Goal: Information Seeking & Learning: Learn about a topic

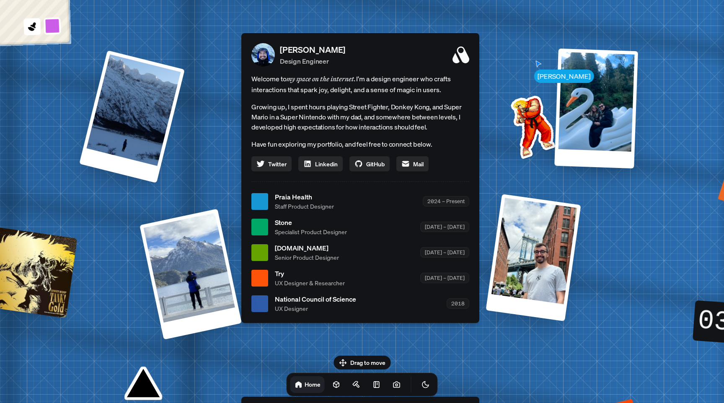
click at [297, 203] on span "Staff Product Designer" at bounding box center [304, 206] width 59 height 9
click at [262, 204] on div at bounding box center [259, 201] width 17 height 17
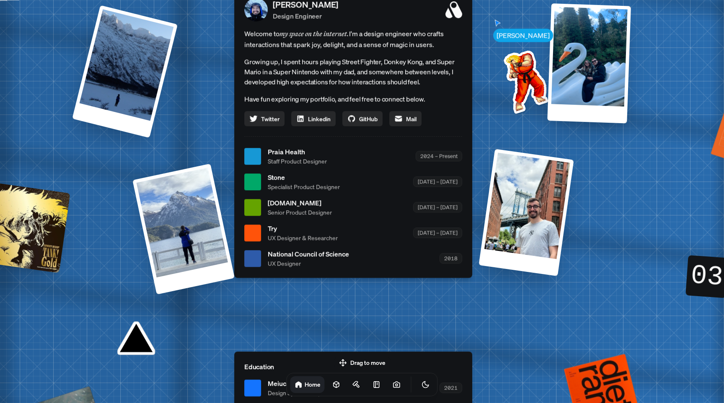
drag, startPoint x: 296, startPoint y: 235, endPoint x: 289, endPoint y: 190, distance: 45.8
click at [289, 190] on span "Specialist Product Designer" at bounding box center [304, 186] width 72 height 9
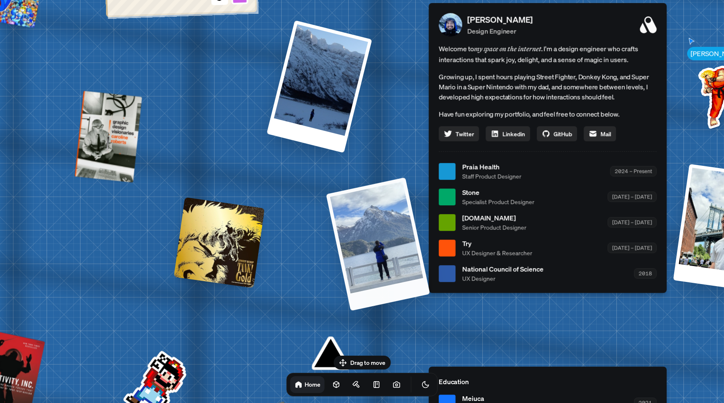
click at [361, 239] on div at bounding box center [378, 244] width 104 height 134
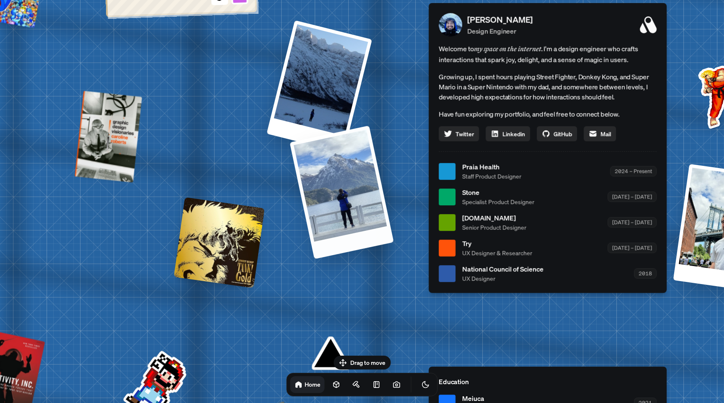
drag, startPoint x: 371, startPoint y: 239, endPoint x: 345, endPoint y: 173, distance: 70.8
click at [345, 173] on div at bounding box center [341, 193] width 104 height 134
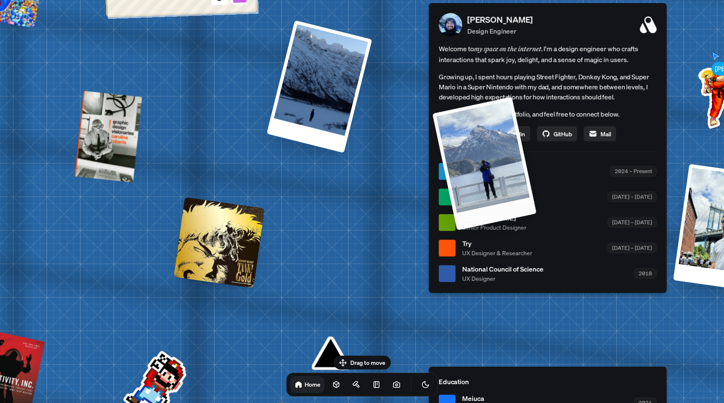
drag, startPoint x: 369, startPoint y: 234, endPoint x: 491, endPoint y: 177, distance: 134.3
click at [490, 178] on div at bounding box center [484, 164] width 104 height 134
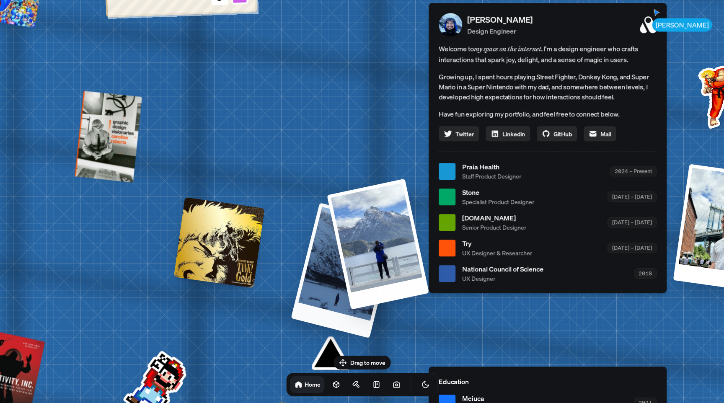
drag, startPoint x: 279, startPoint y: 101, endPoint x: 346, endPoint y: 303, distance: 212.3
click at [346, 302] on div at bounding box center [344, 270] width 107 height 135
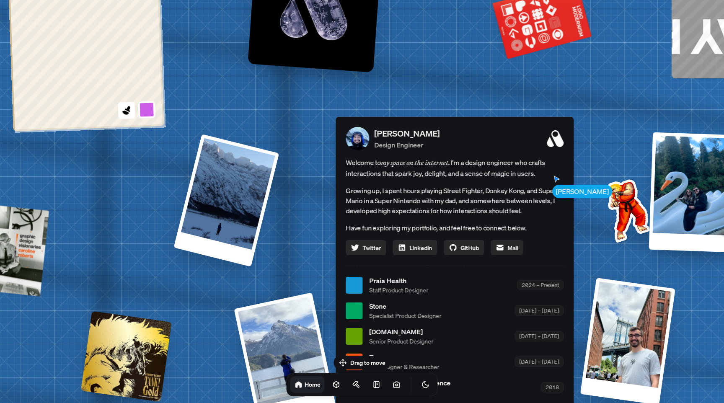
drag, startPoint x: 531, startPoint y: 111, endPoint x: 428, endPoint y: 285, distance: 201.8
click at [429, 286] on div "Praia Health Staff Product Designer 2024 – Present" at bounding box center [466, 285] width 194 height 19
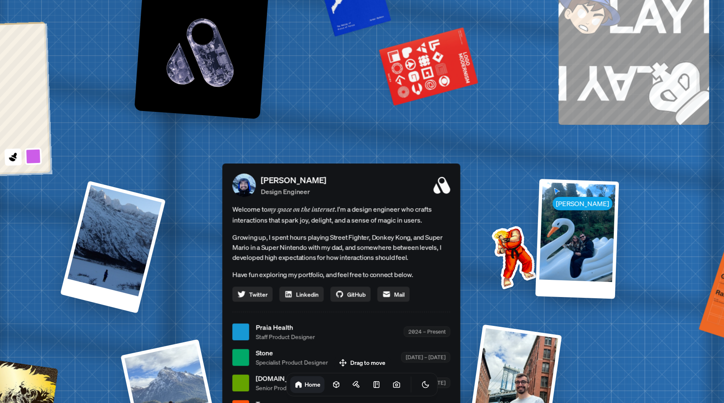
drag, startPoint x: 616, startPoint y: 122, endPoint x: 512, endPoint y: 158, distance: 110.7
click at [512, 158] on div "[PERSON_NAME] [PERSON_NAME] Design Engineer Welcome to my space on the internet…" at bounding box center [343, 331] width 1253 height 1097
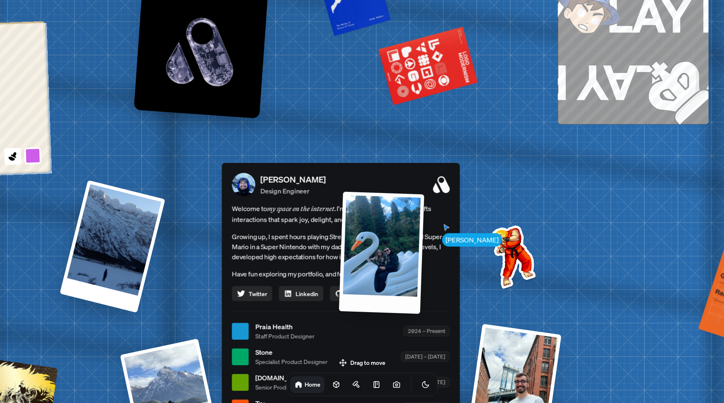
drag, startPoint x: 576, startPoint y: 219, endPoint x: 382, endPoint y: 241, distance: 195.5
click at [382, 241] on div at bounding box center [381, 253] width 85 height 122
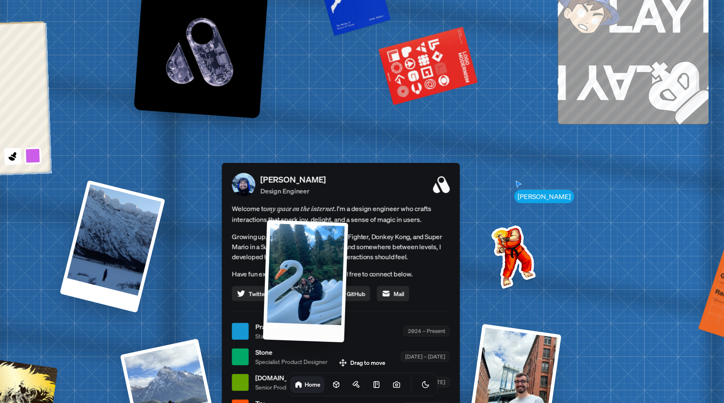
drag, startPoint x: 581, startPoint y: 220, endPoint x: 314, endPoint y: 272, distance: 272.2
click at [314, 272] on div at bounding box center [305, 281] width 85 height 122
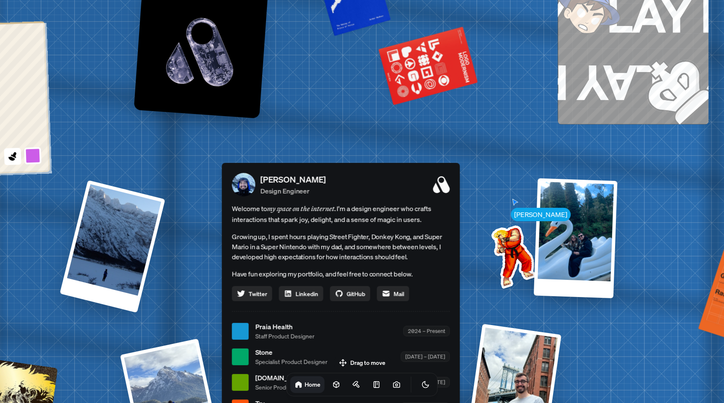
click at [304, 384] on h1 "Home" at bounding box center [312, 384] width 16 height 8
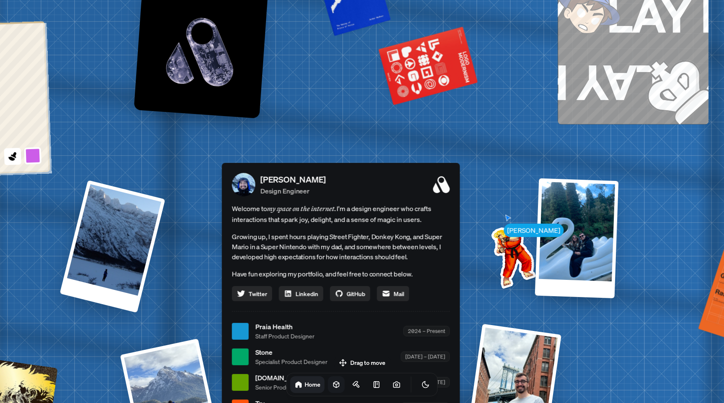
click at [332, 384] on icon at bounding box center [336, 384] width 8 height 8
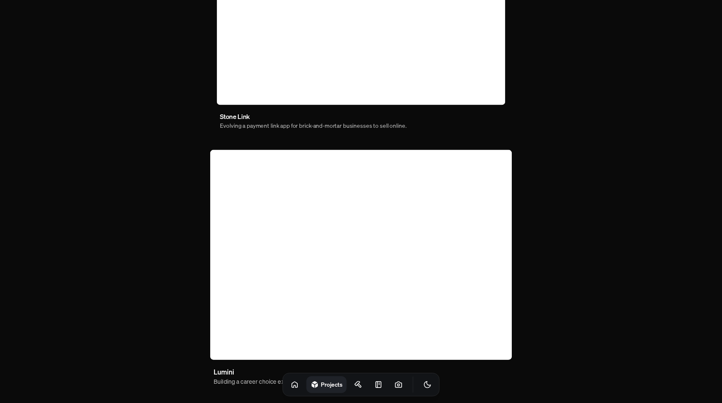
scroll to position [461, 0]
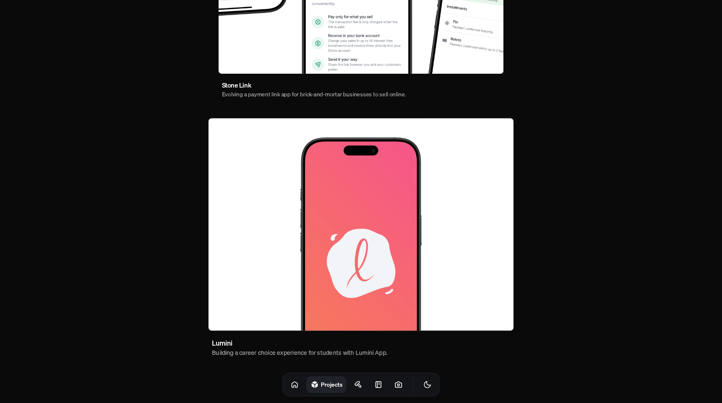
click at [345, 238] on img at bounding box center [361, 224] width 305 height 212
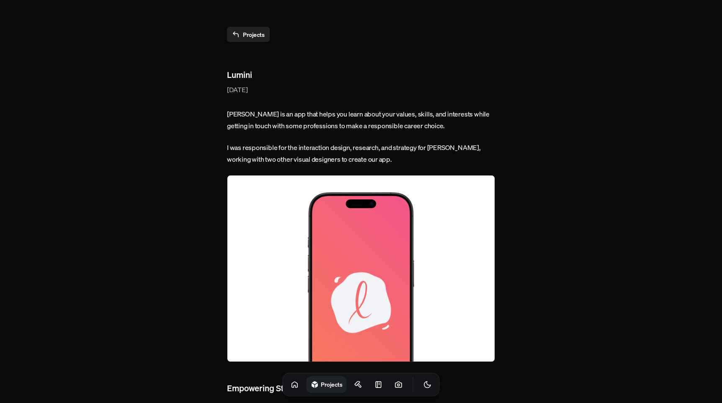
click at [246, 33] on link "Projects" at bounding box center [248, 34] width 43 height 15
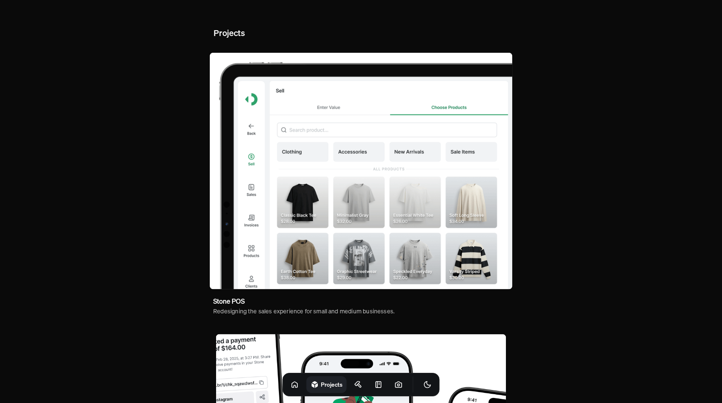
click at [374, 386] on icon at bounding box center [378, 384] width 8 height 8
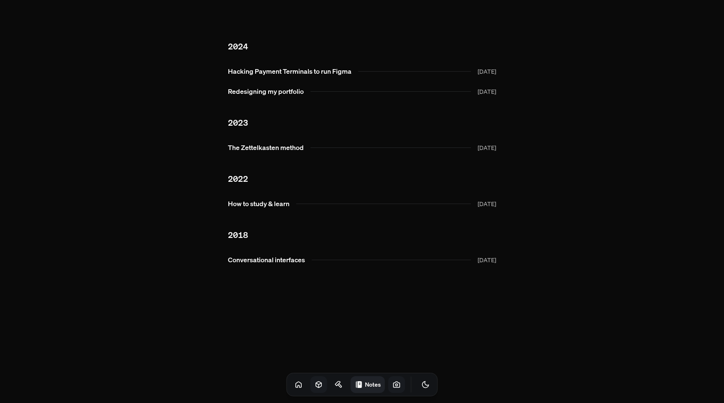
click at [393, 387] on icon at bounding box center [396, 383] width 6 height 5
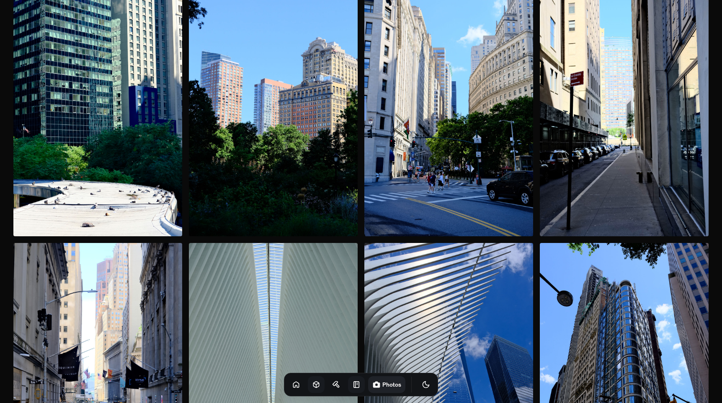
scroll to position [825, 0]
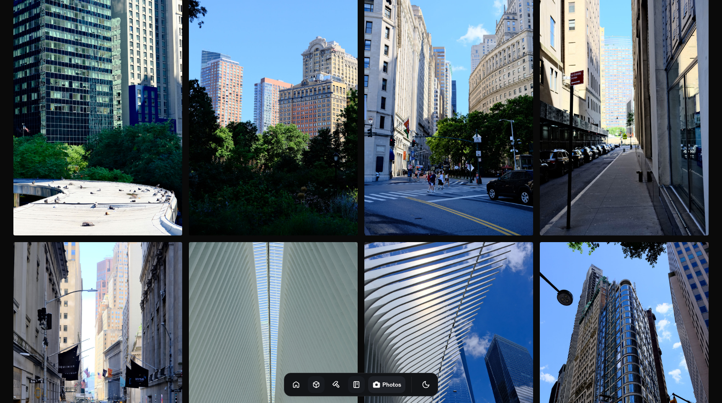
click at [106, 141] on img at bounding box center [97, 108] width 169 height 253
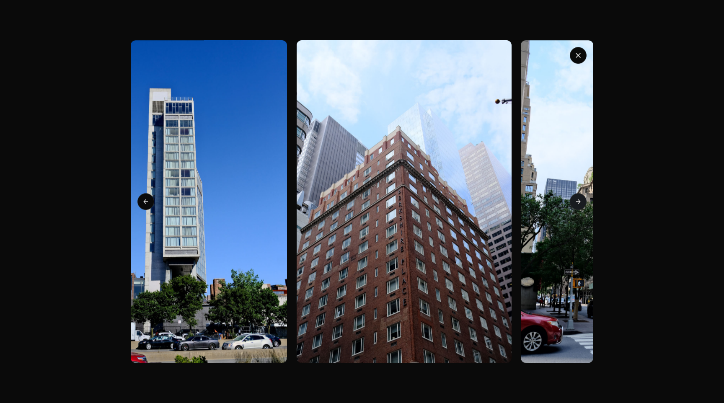
click at [574, 198] on button "Next slide" at bounding box center [577, 201] width 17 height 17
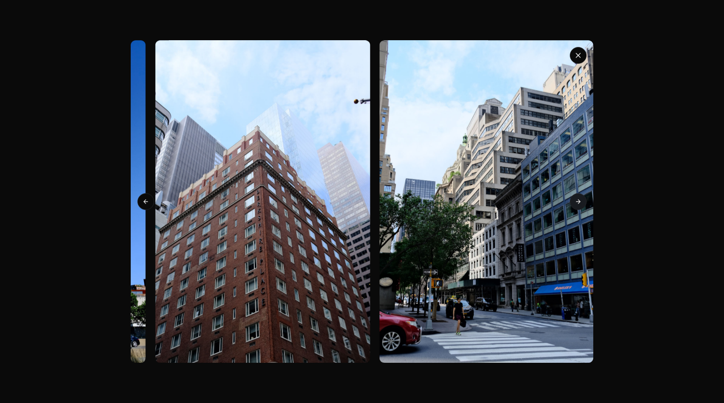
click at [574, 198] on button "Next slide" at bounding box center [577, 201] width 17 height 17
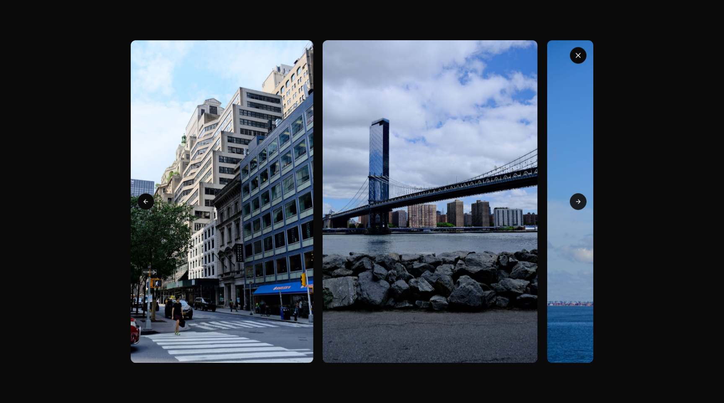
click at [574, 198] on button "Next slide" at bounding box center [577, 201] width 17 height 17
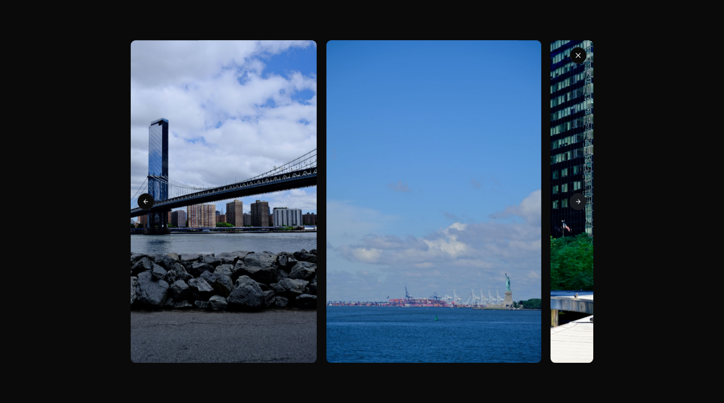
click at [574, 198] on button "Next slide" at bounding box center [577, 201] width 17 height 17
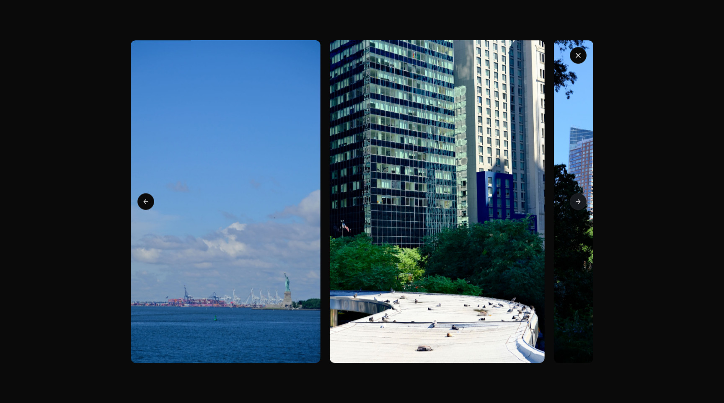
click at [574, 198] on button "Next slide" at bounding box center [577, 201] width 17 height 17
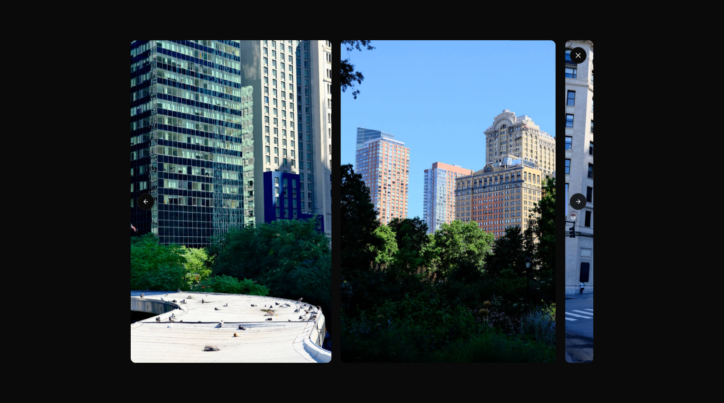
click at [574, 198] on button "Next slide" at bounding box center [577, 201] width 17 height 17
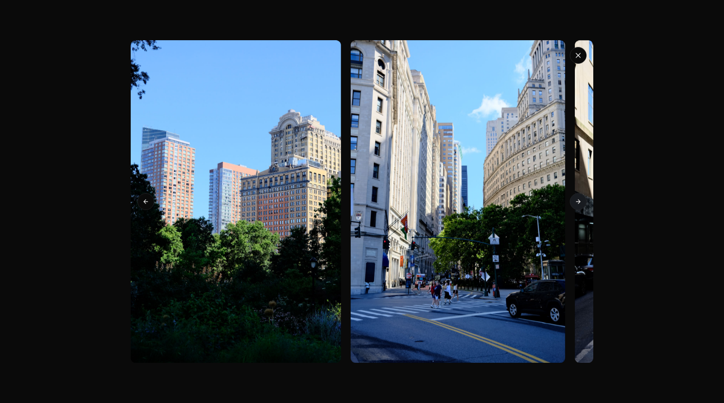
click at [574, 198] on button "Next slide" at bounding box center [577, 201] width 17 height 17
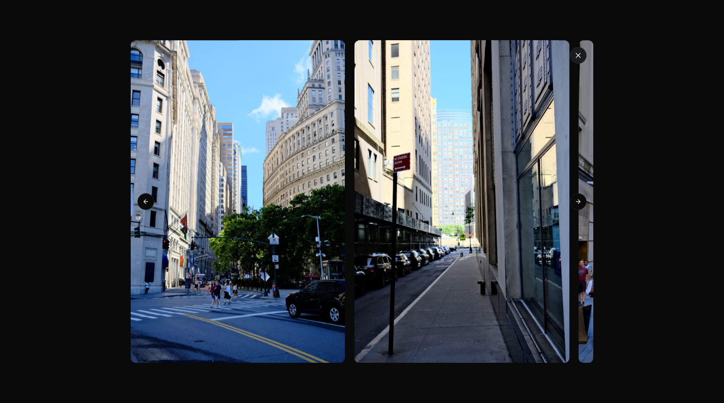
click at [574, 56] on icon "button" at bounding box center [578, 55] width 8 height 8
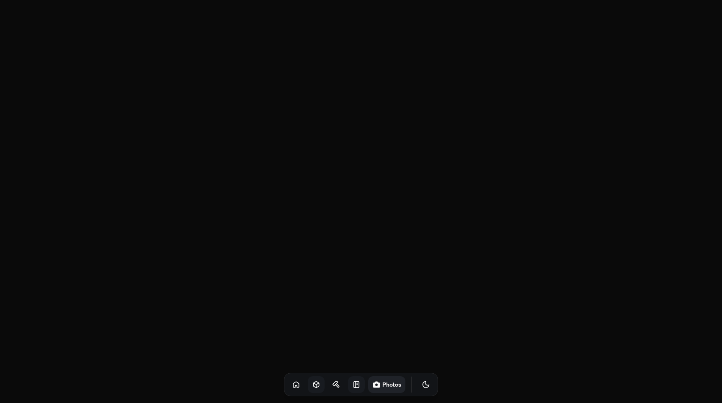
scroll to position [7461, 0]
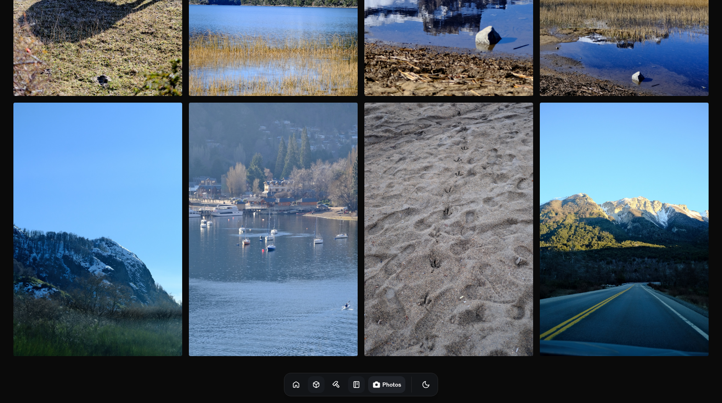
click at [0, 0] on icon "Toggle Audio" at bounding box center [0, 0] width 0 height 0
click at [422, 384] on icon "Toggle Theme" at bounding box center [426, 384] width 8 height 8
click at [422, 385] on icon "Toggle Theme" at bounding box center [426, 384] width 8 height 8
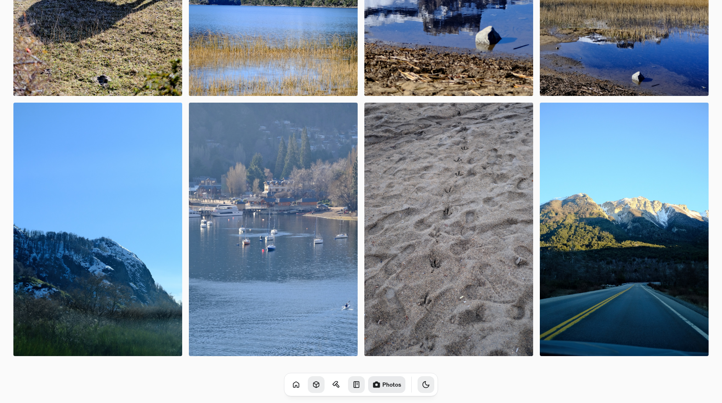
click at [0, 0] on icon "Toggle Audio" at bounding box center [0, 0] width 0 height 0
click at [292, 387] on icon at bounding box center [296, 384] width 8 height 8
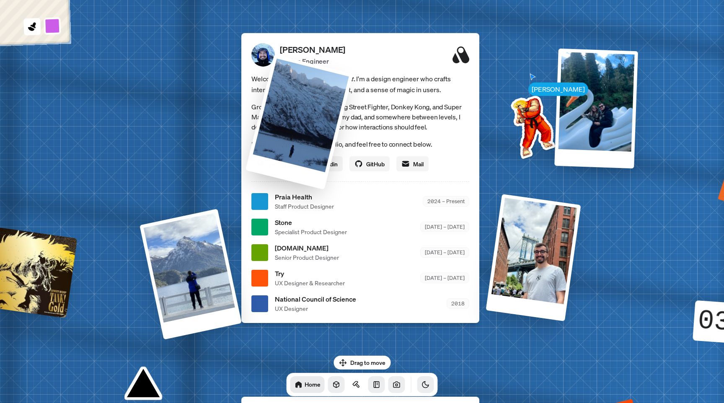
drag, startPoint x: 132, startPoint y: 126, endPoint x: 309, endPoint y: 90, distance: 180.2
click at [309, 90] on div at bounding box center [299, 121] width 108 height 135
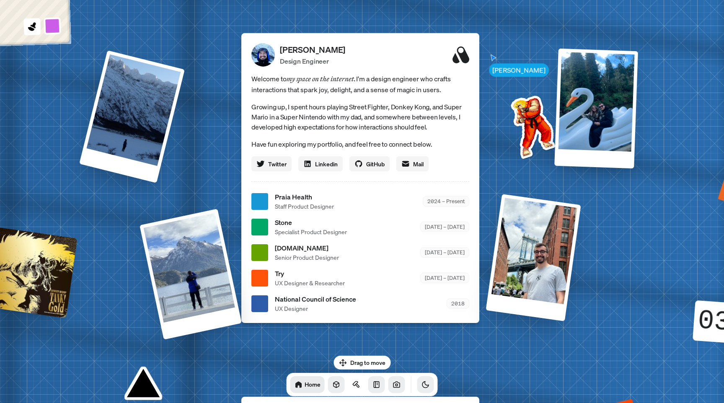
click at [302, 198] on span "Praia Health" at bounding box center [304, 197] width 59 height 10
